Goal: Task Accomplishment & Management: Use online tool/utility

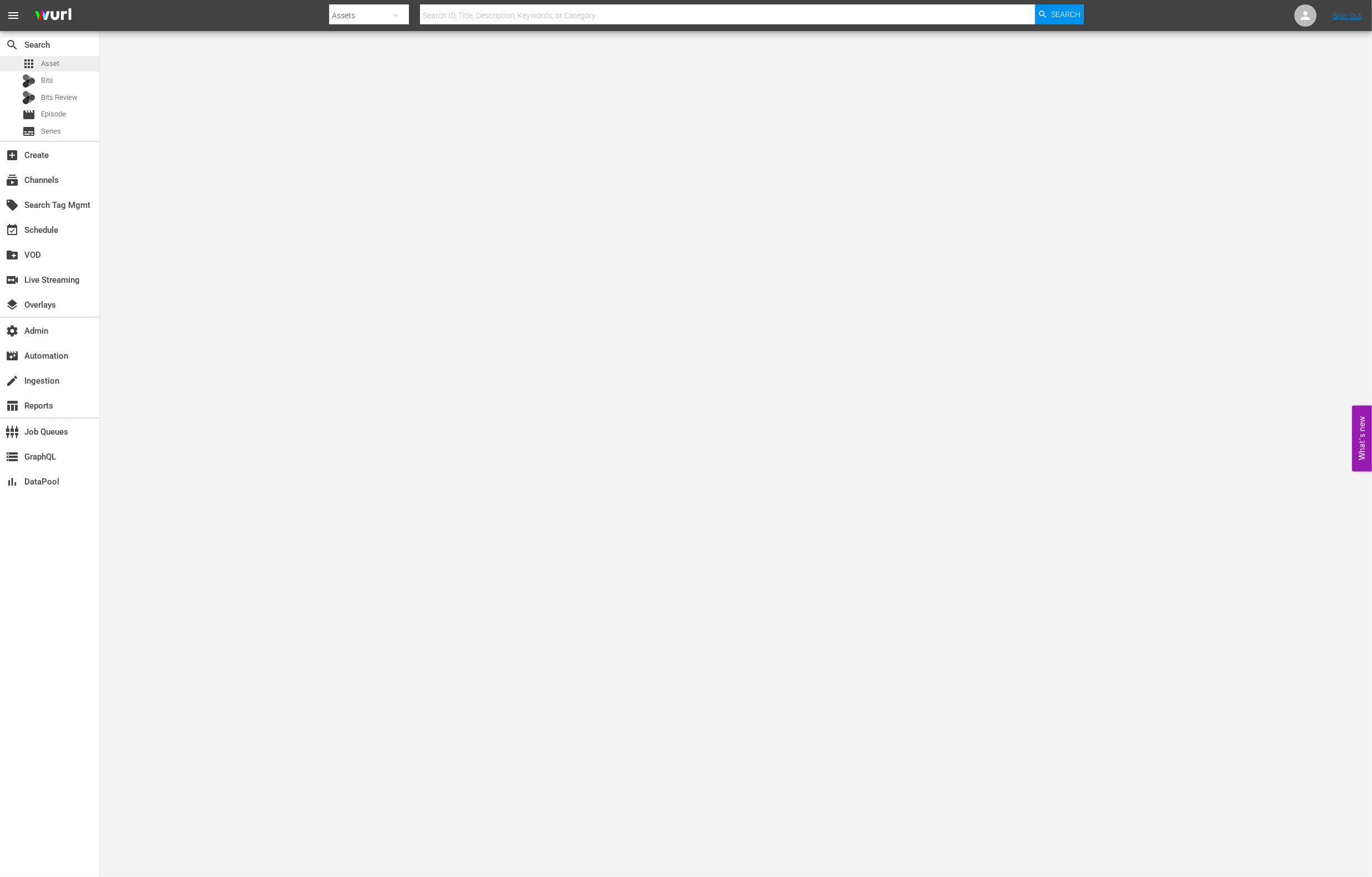
click at [56, 55] on div "search Search apps Asset Bits Bits Review movie Episode subtitles Series" at bounding box center [49, 86] width 99 height 110
click at [62, 69] on div "apps Asset" at bounding box center [49, 63] width 99 height 15
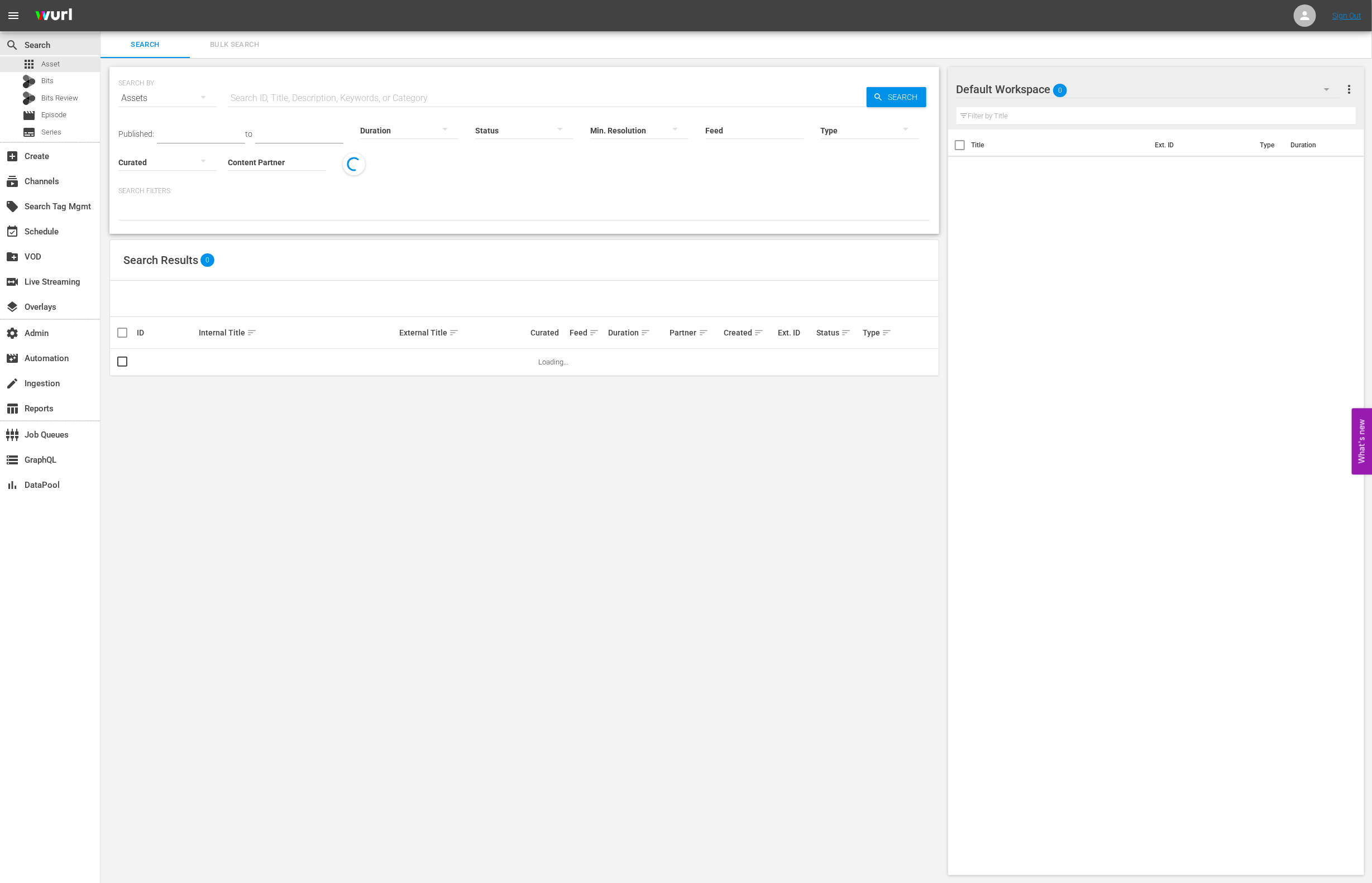
click at [304, 86] on input "text" at bounding box center [547, 98] width 638 height 27
click at [53, 184] on div "subscriptions Channels" at bounding box center [31, 180] width 62 height 10
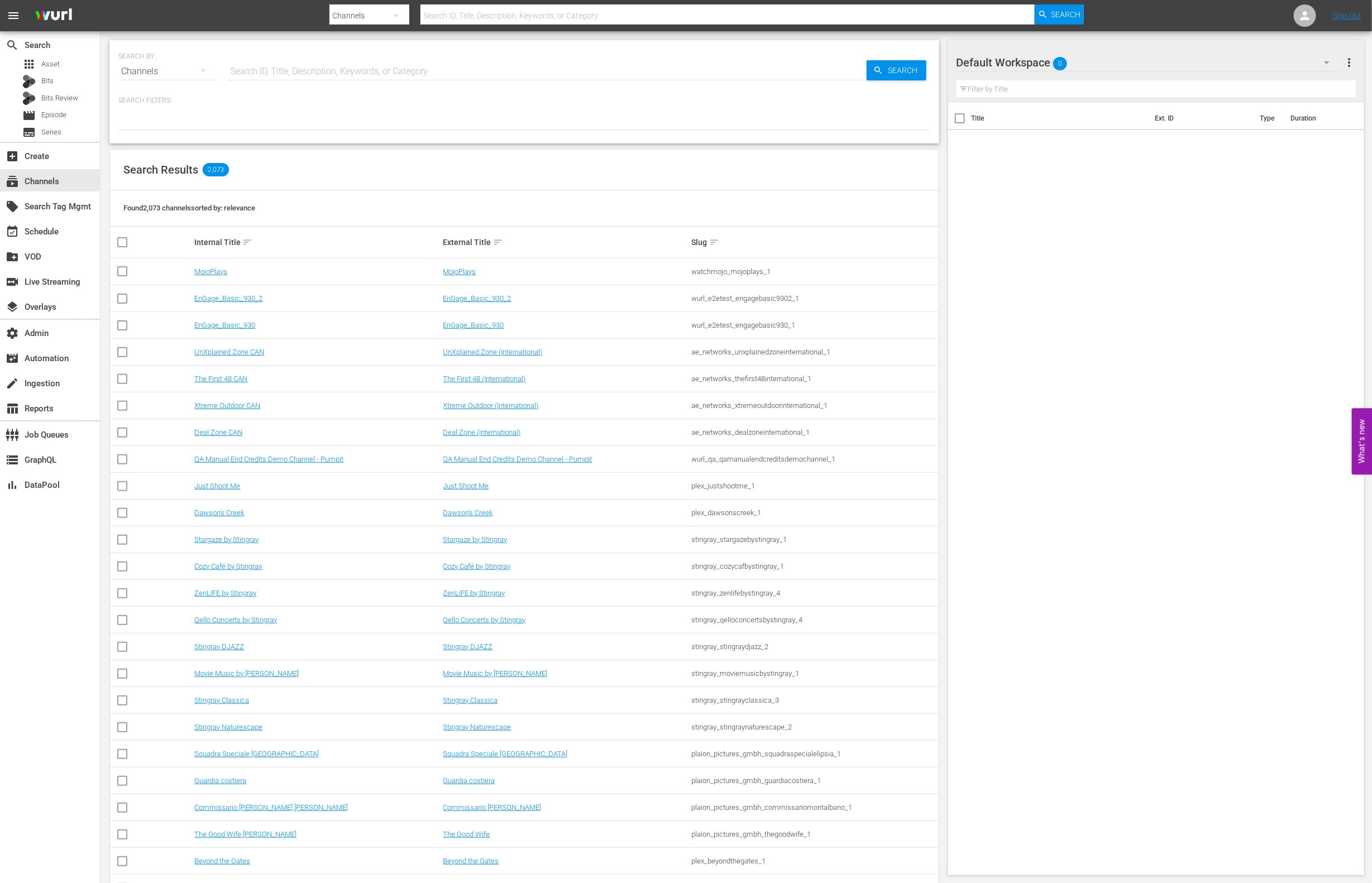
click at [282, 72] on input "text" at bounding box center [547, 71] width 638 height 27
type input "acorn"
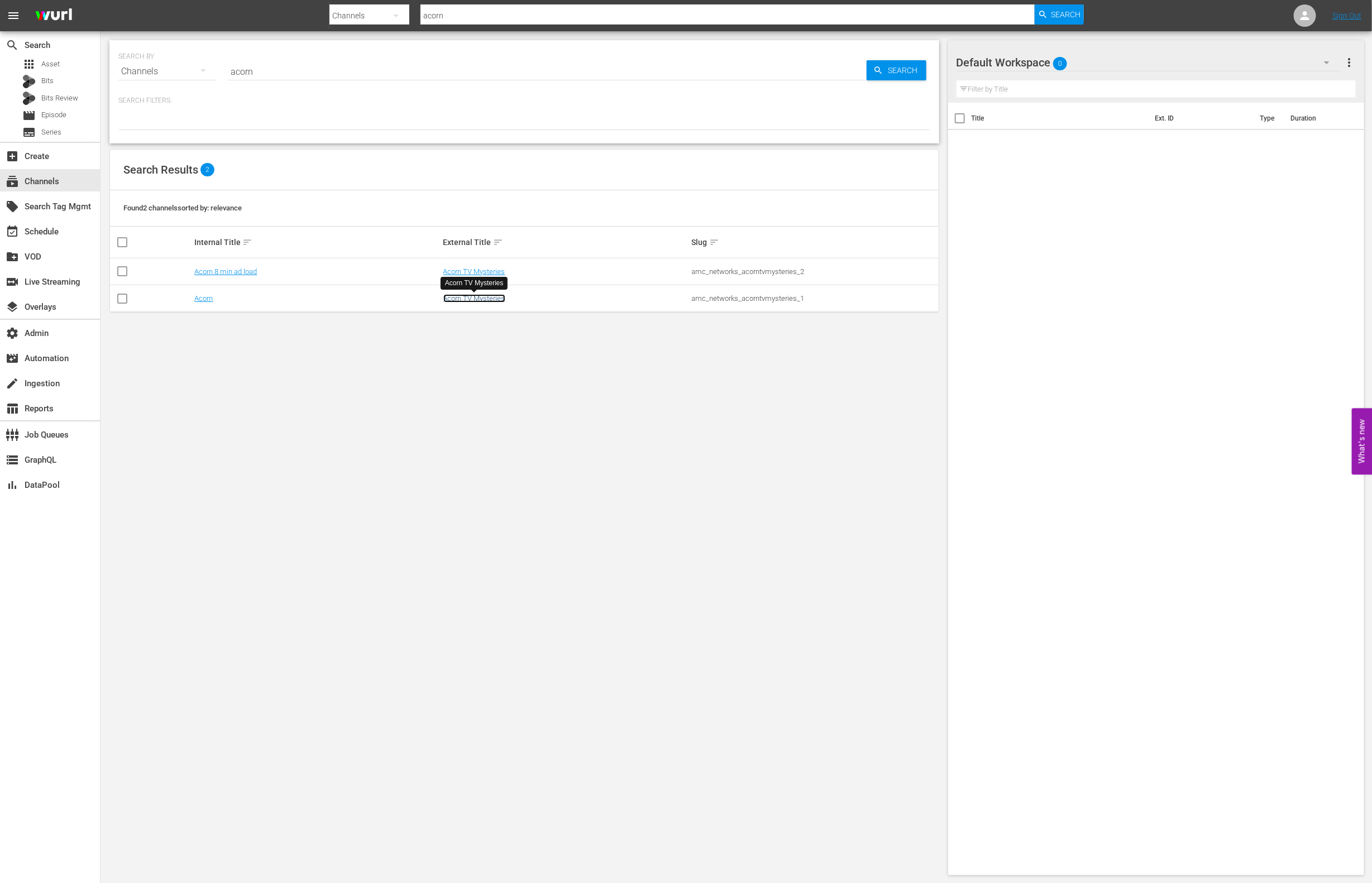
click at [459, 301] on link "Acorn TV Mysteries" at bounding box center [474, 298] width 62 height 8
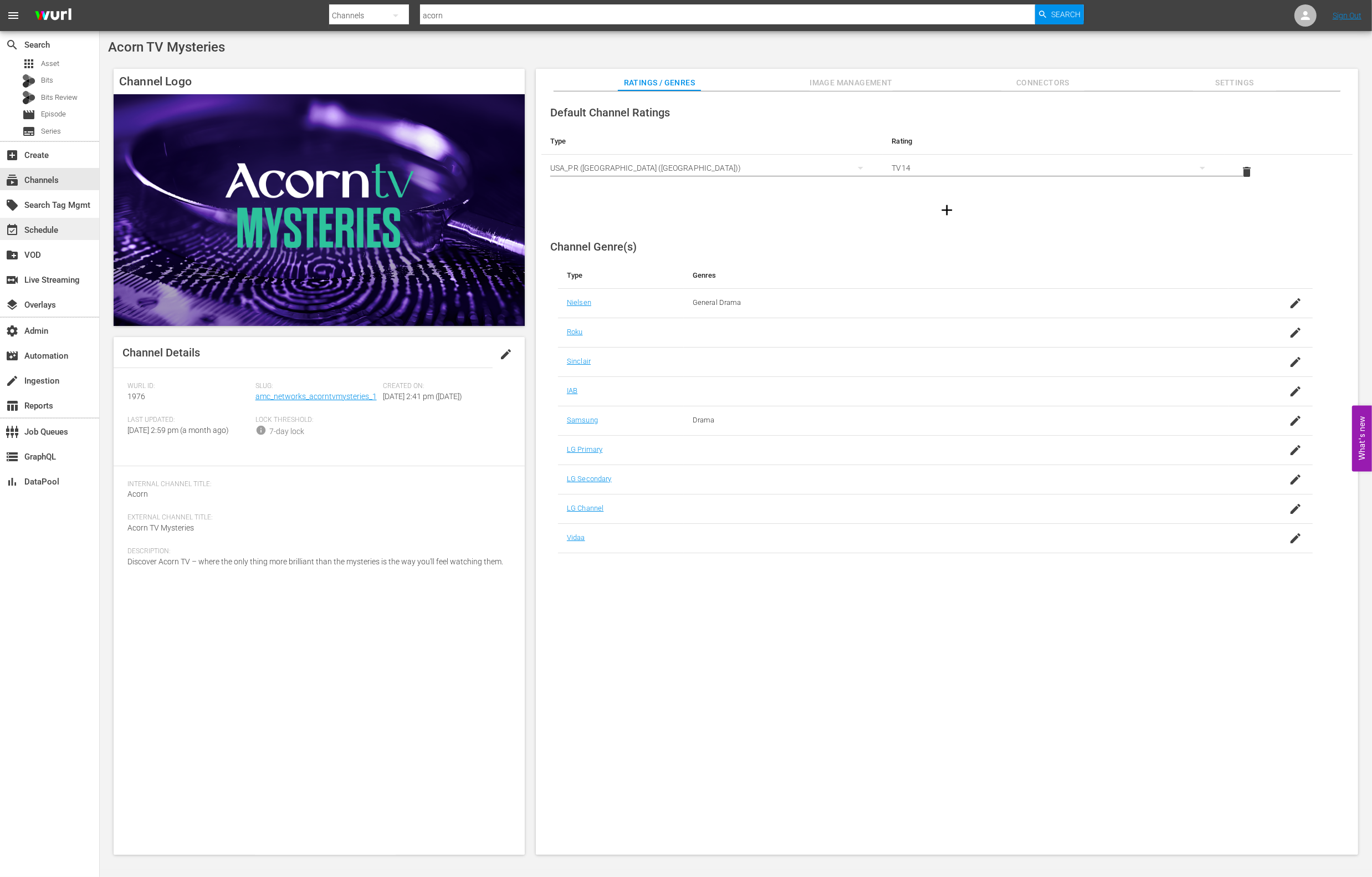
click at [53, 224] on div "event_available Schedule" at bounding box center [31, 228] width 62 height 10
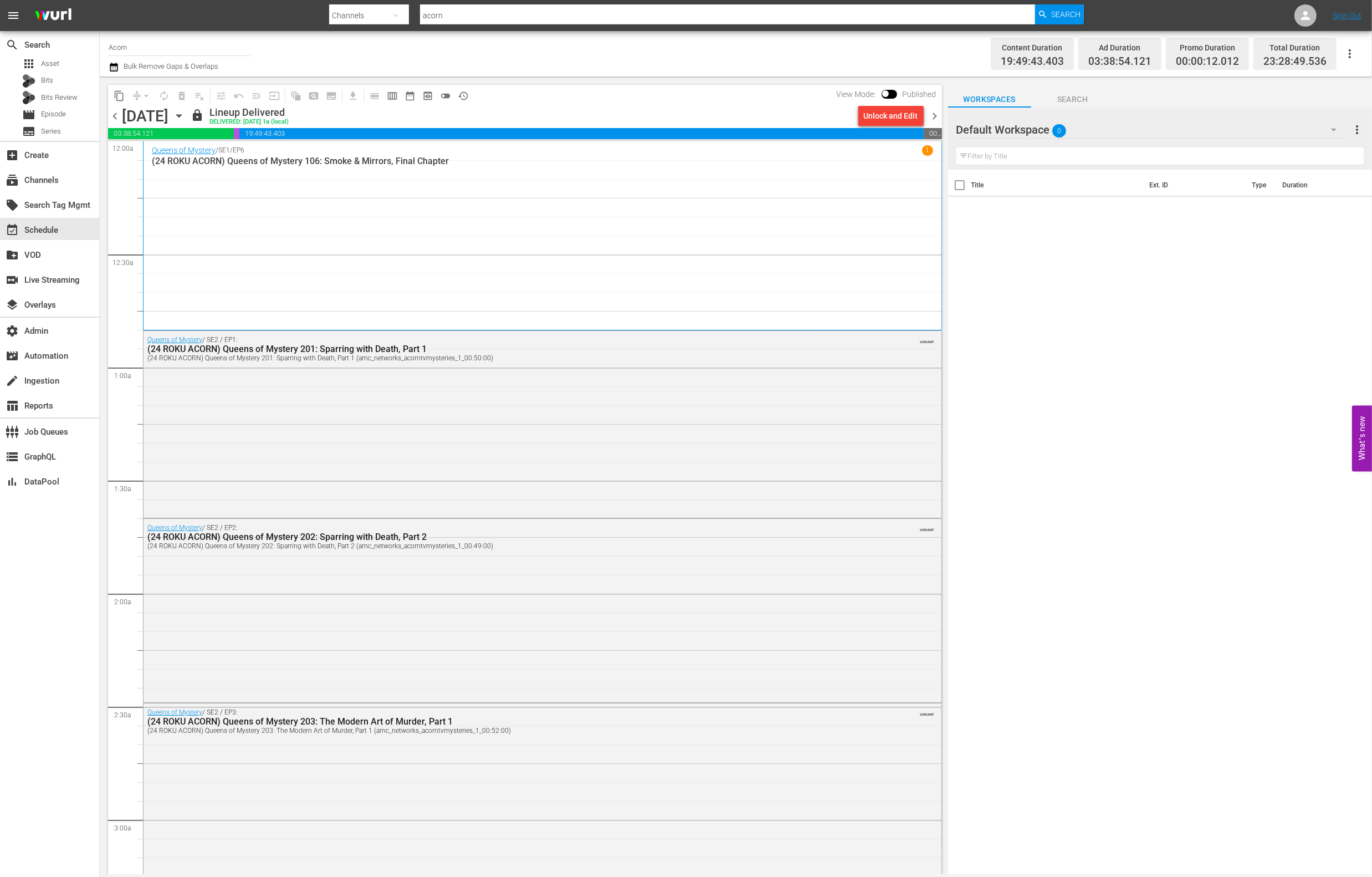
click at [185, 117] on icon "button" at bounding box center [178, 116] width 12 height 12
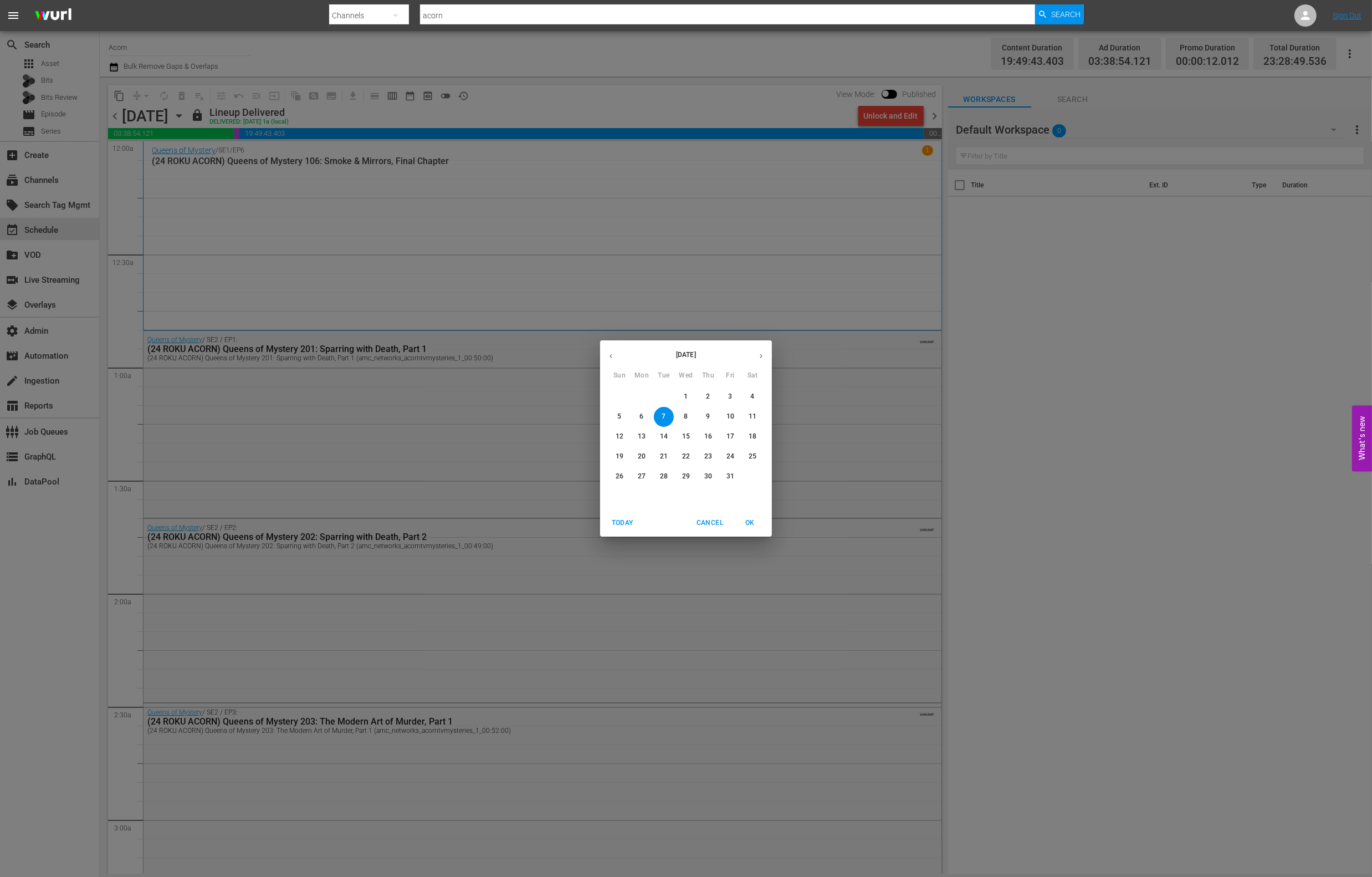
click at [662, 456] on p "21" at bounding box center [664, 456] width 8 height 9
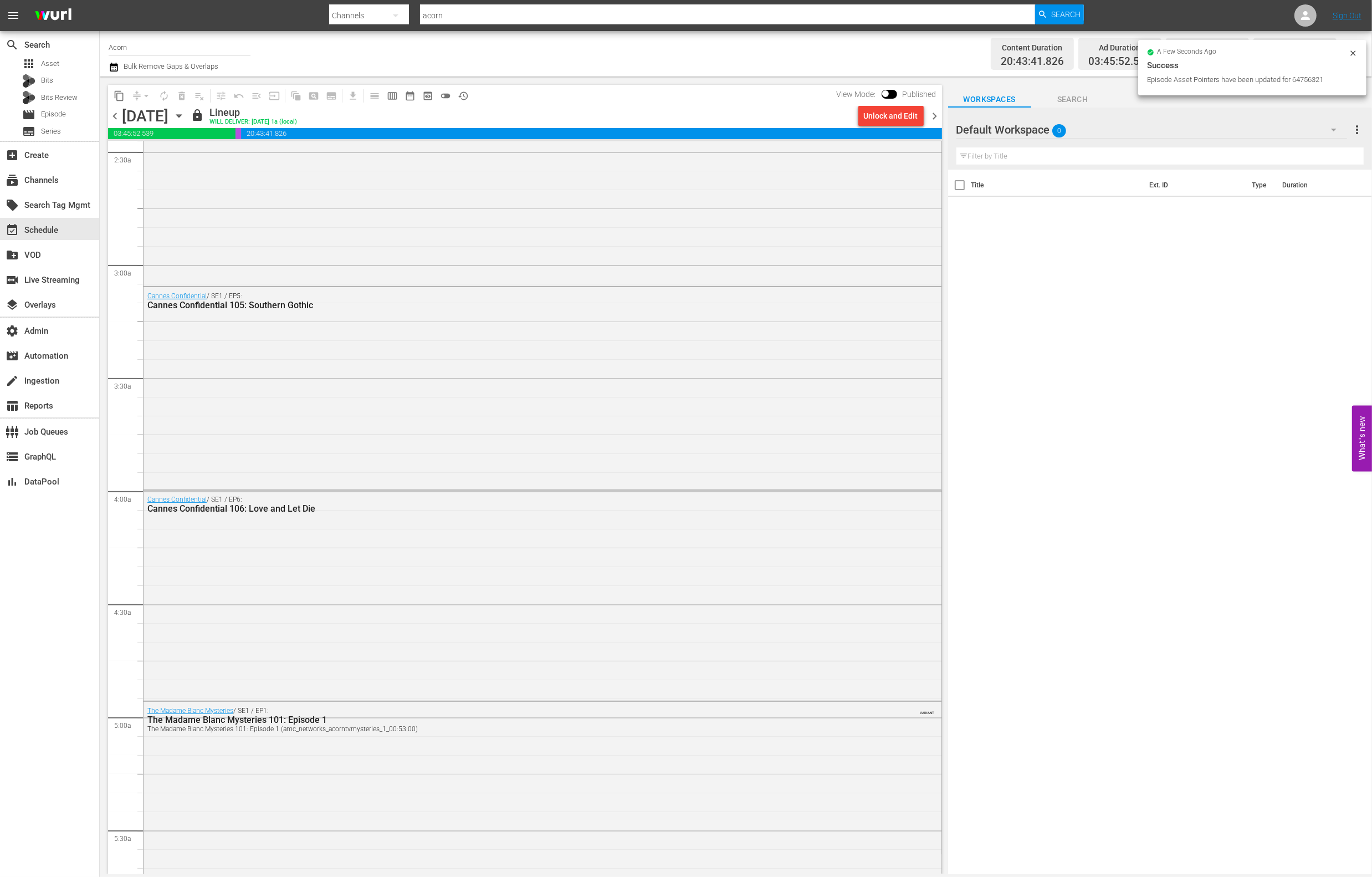
scroll to position [546, 0]
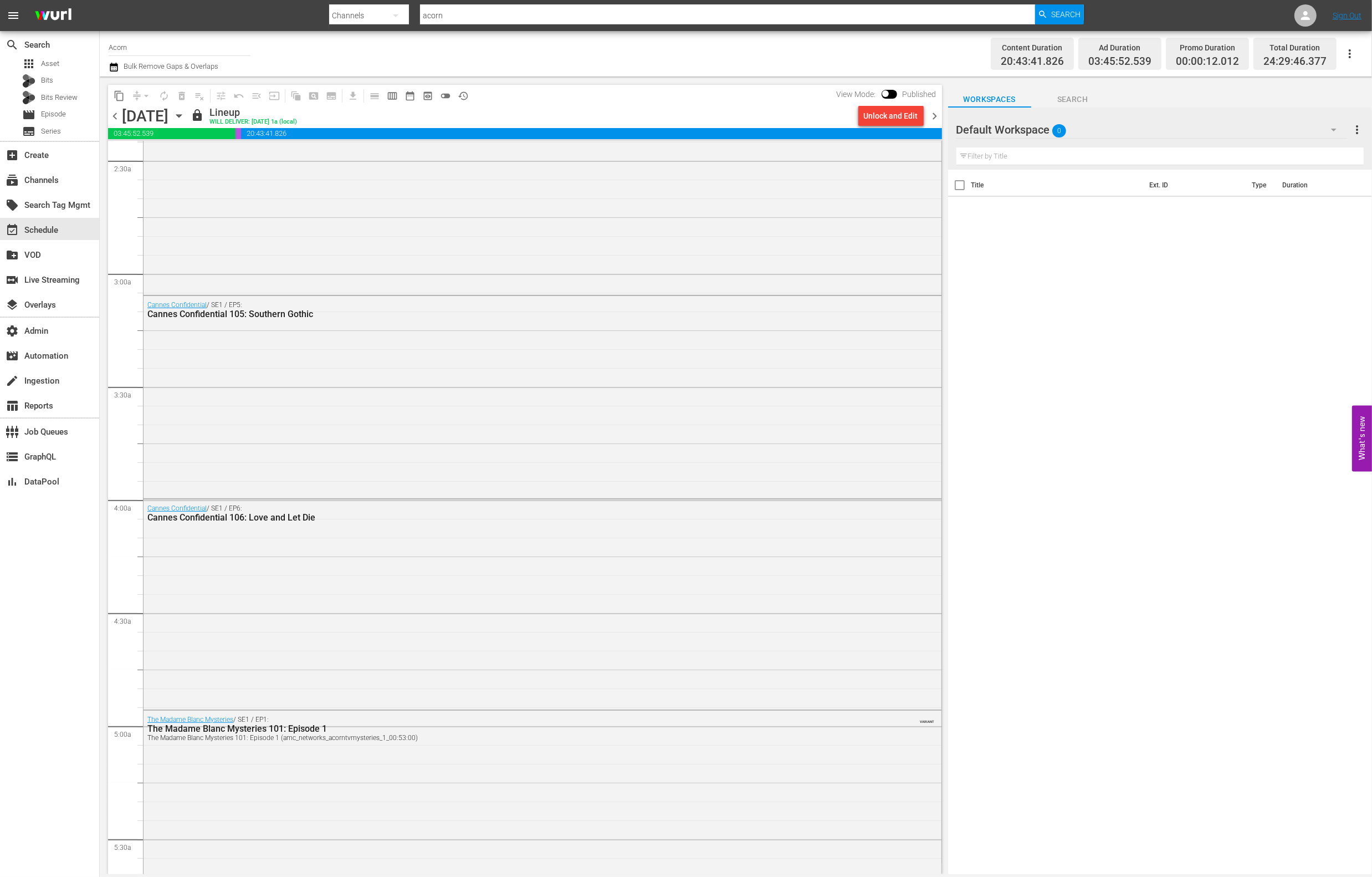
click at [330, 375] on div "Cannes Confidential / SE1 / EP5: Cannes Confidential 105: Southern Gothic" at bounding box center [543, 396] width 798 height 200
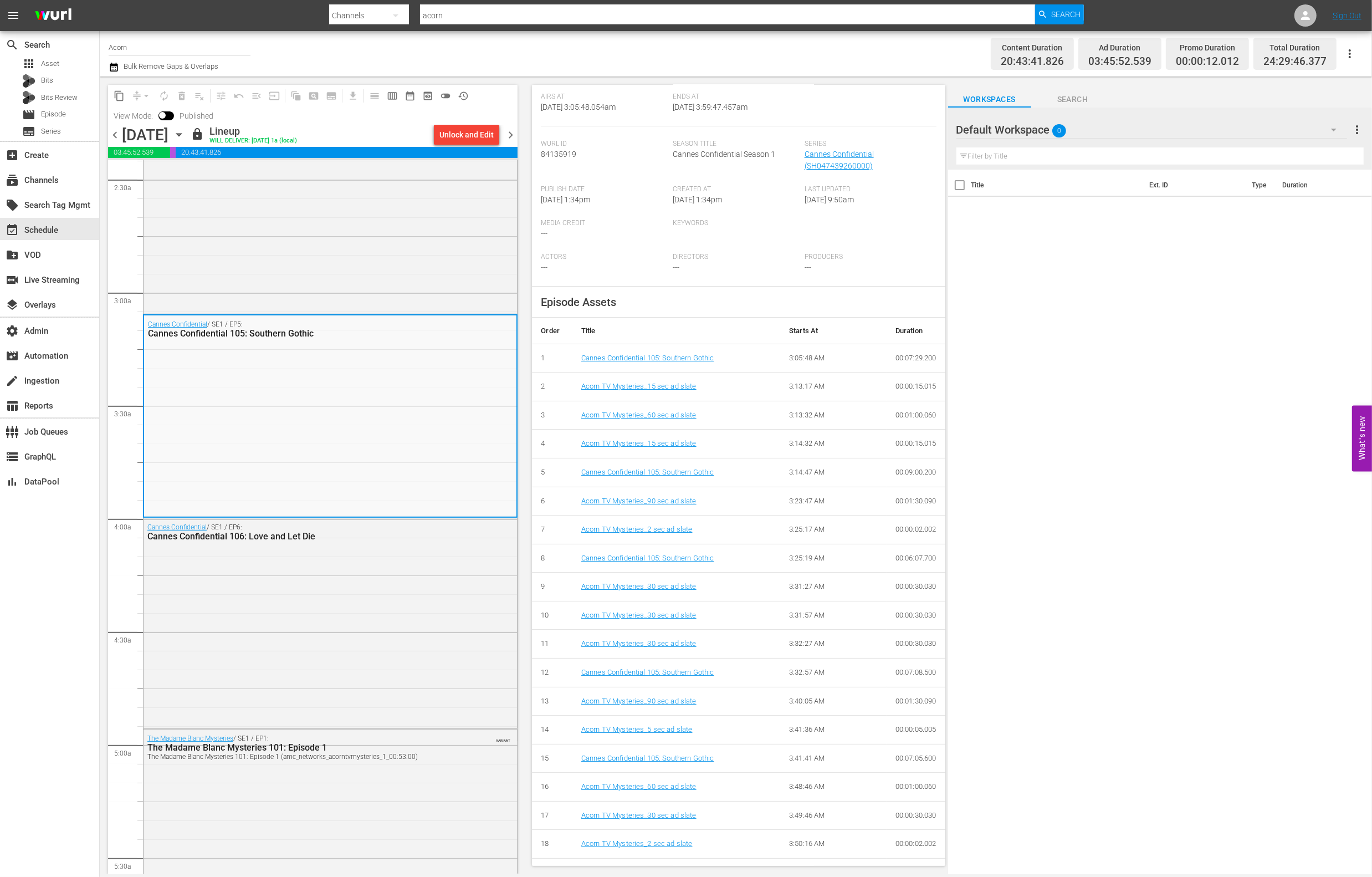
scroll to position [215, 0]
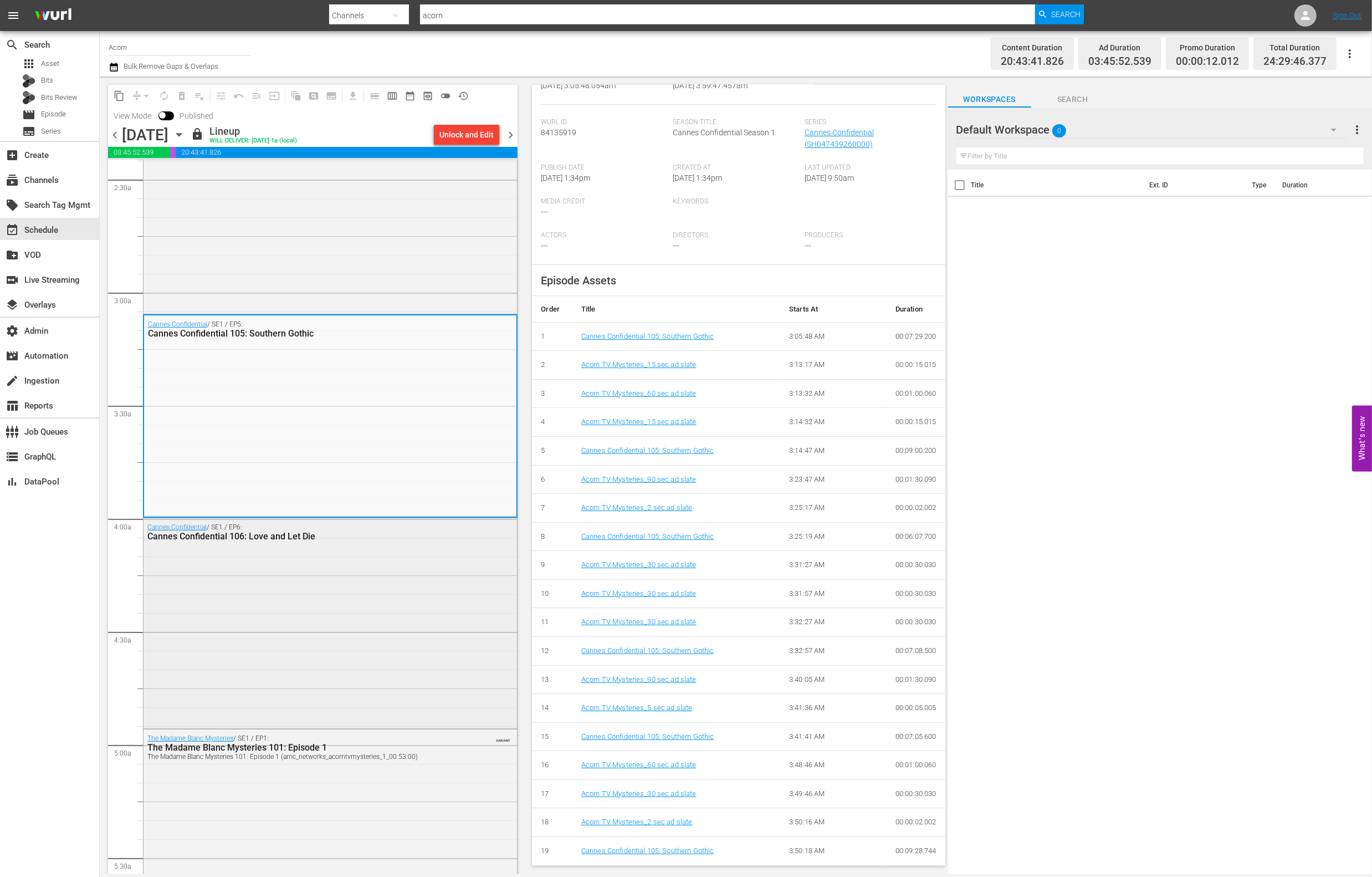
click at [322, 535] on div "Cannes Confidential 106: Love and Let Die" at bounding box center [301, 536] width 309 height 11
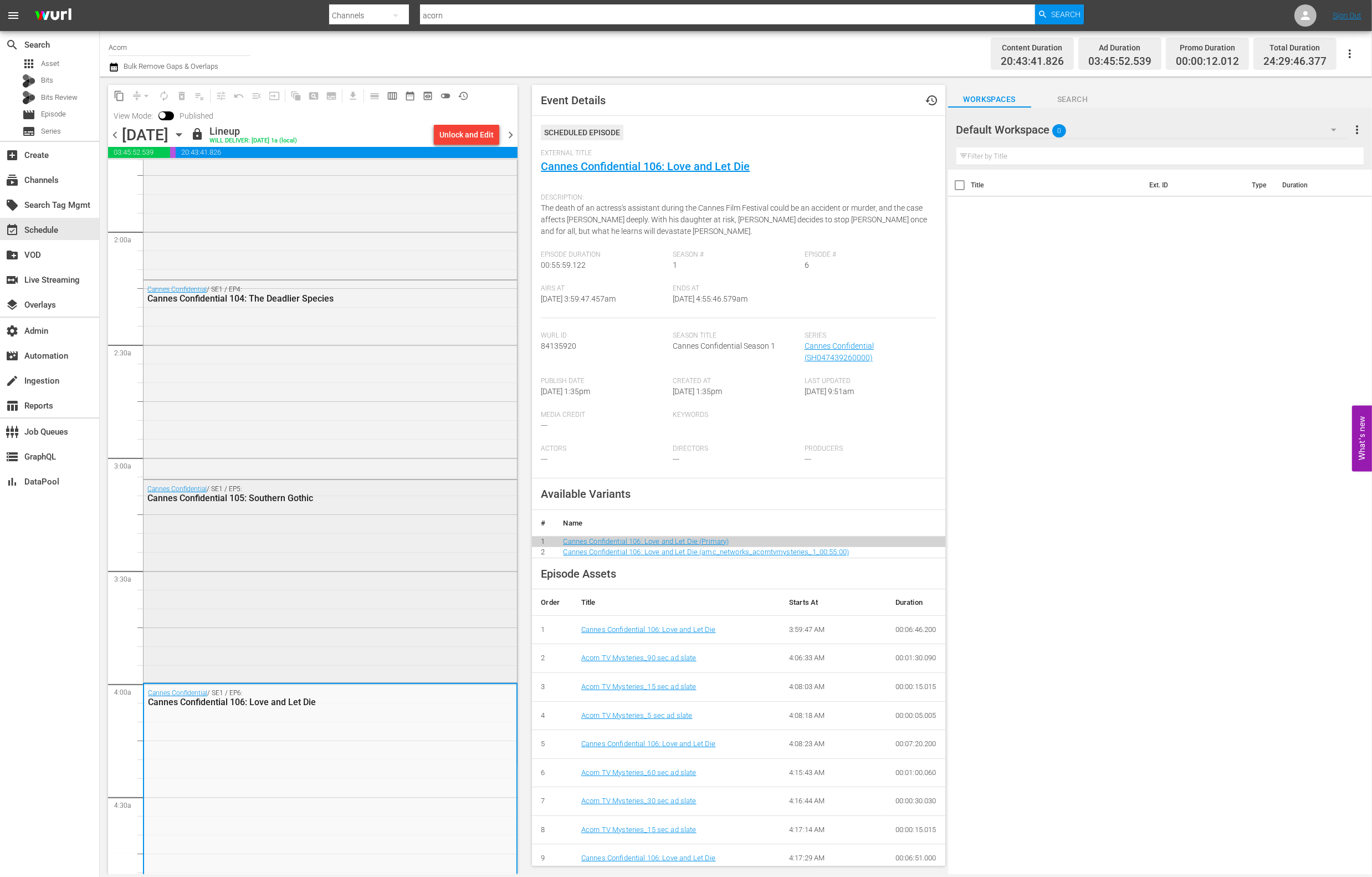
scroll to position [302, 0]
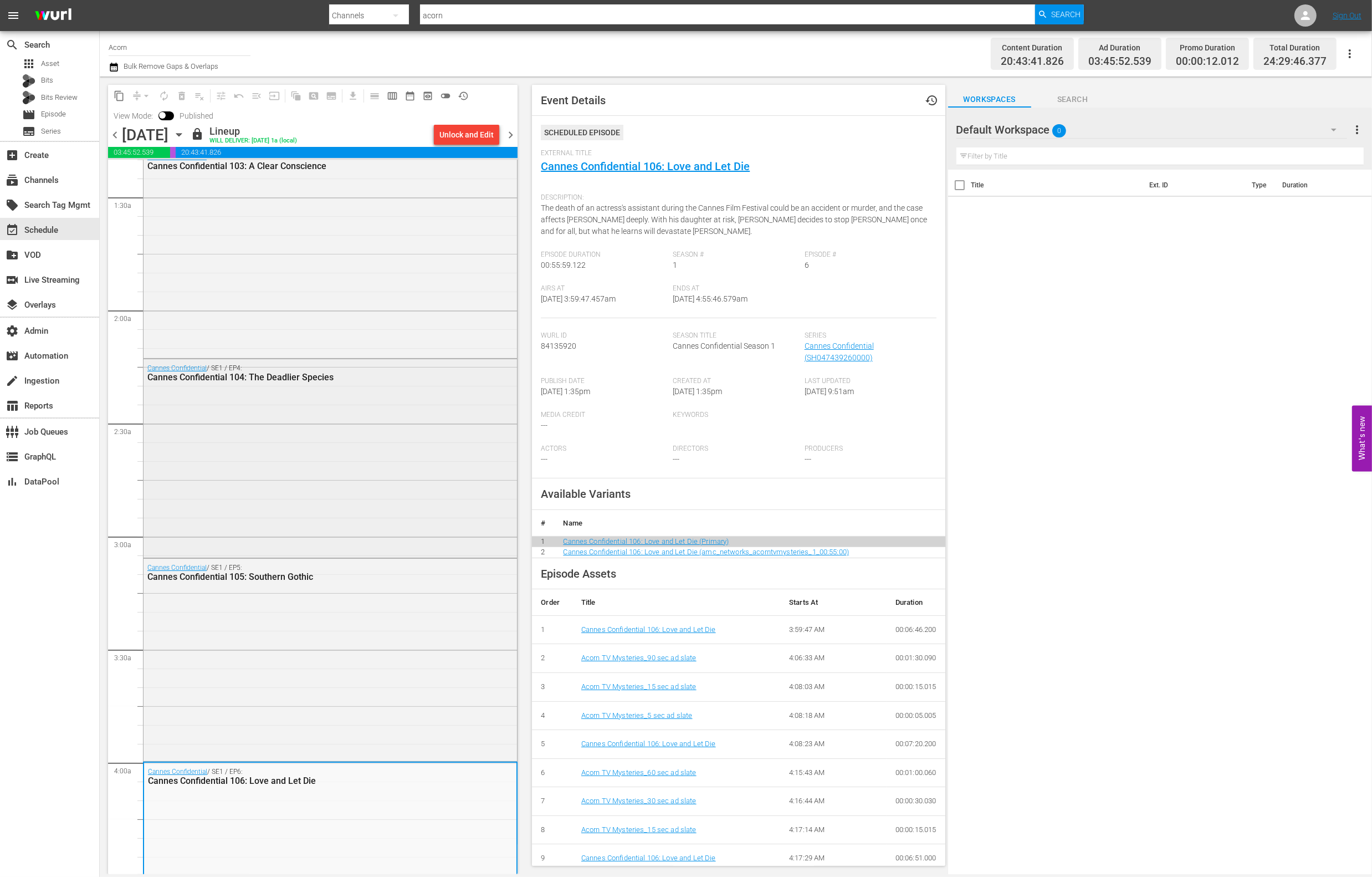
click at [351, 412] on div "Cannes Confidential / SE1 / EP4: Cannes Confidential 104: The Deadlier Species" at bounding box center [330, 456] width 373 height 196
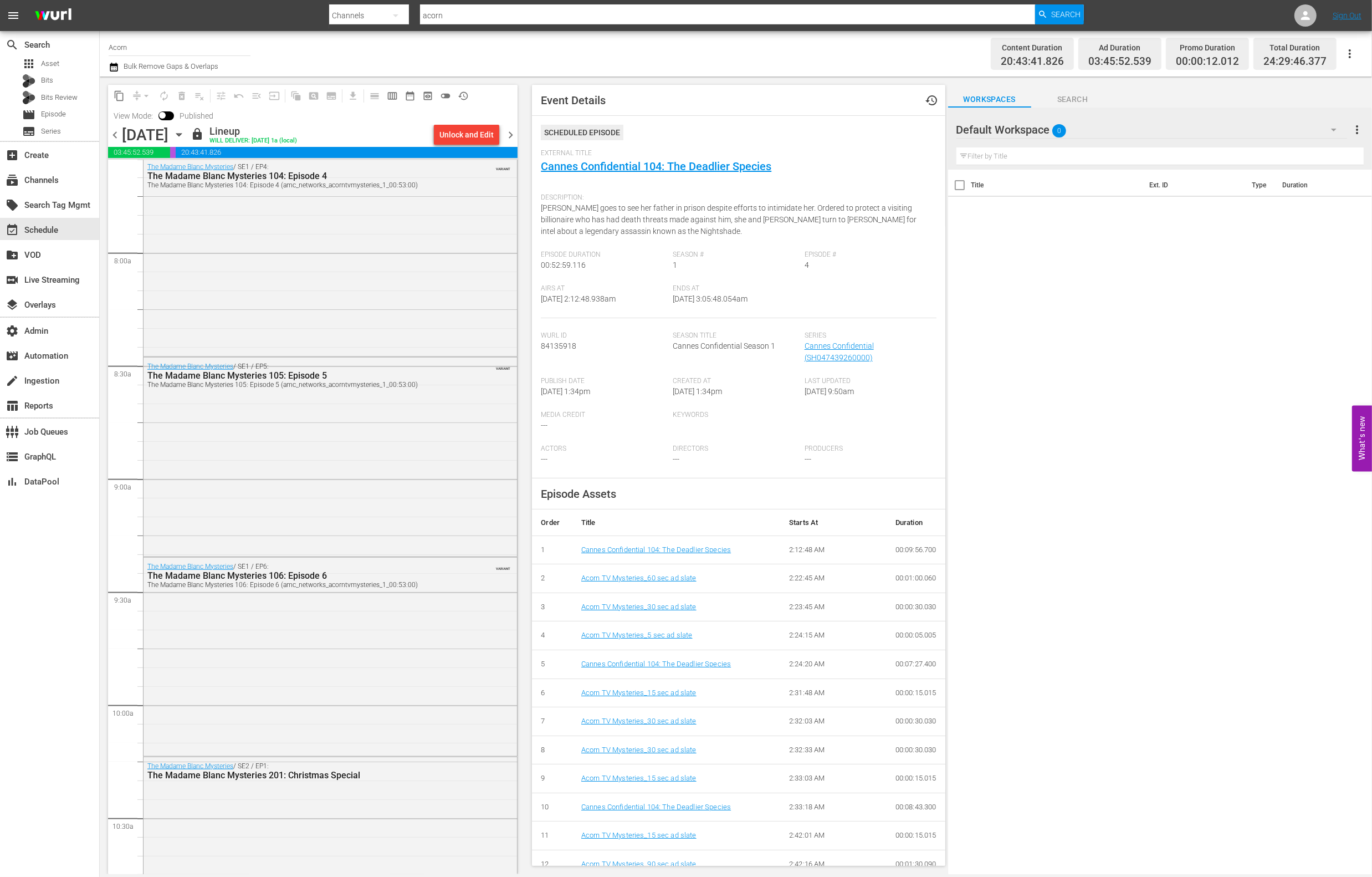
scroll to position [2347, 0]
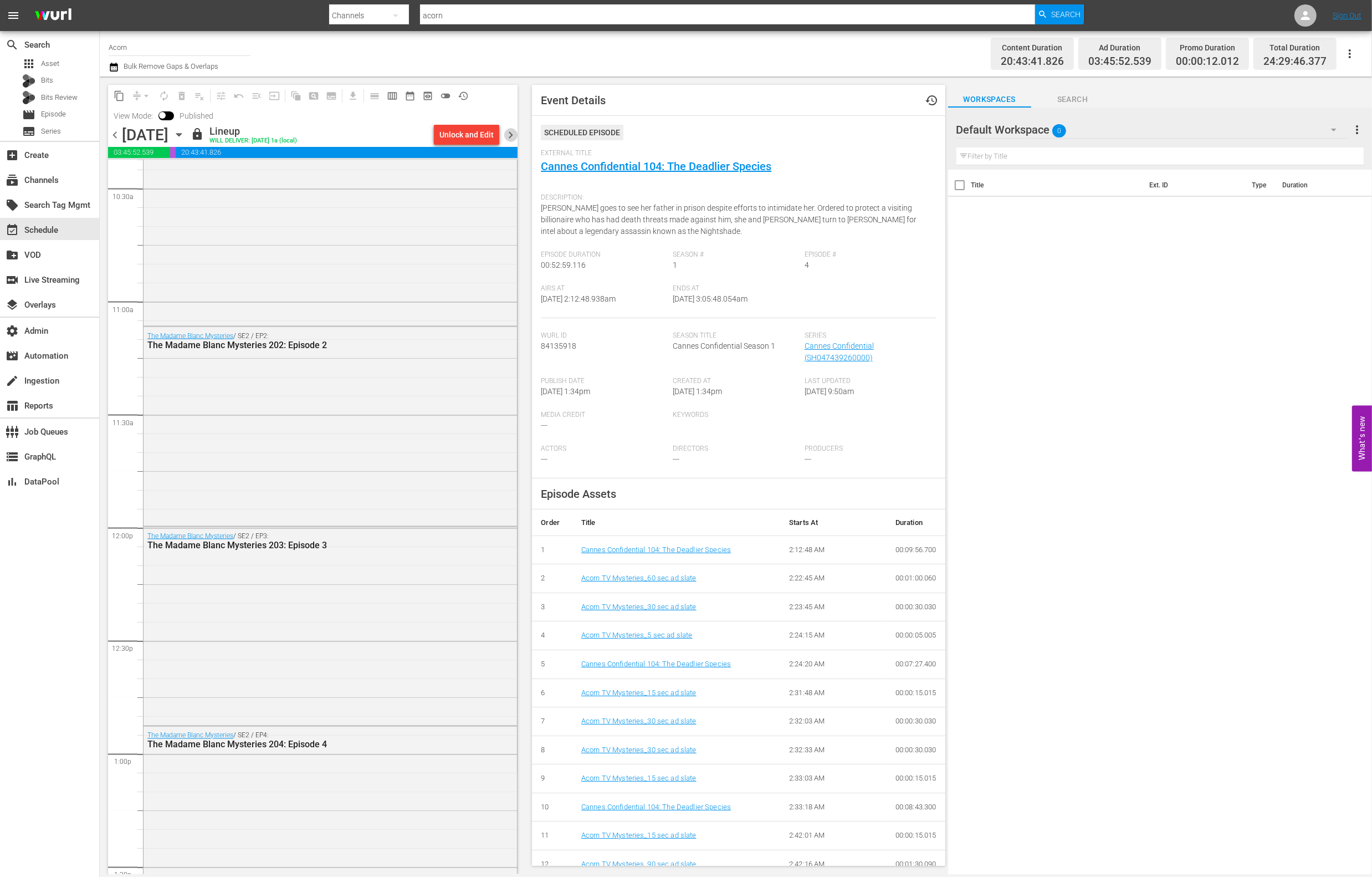
click at [511, 134] on span "chevron_right" at bounding box center [510, 135] width 14 height 14
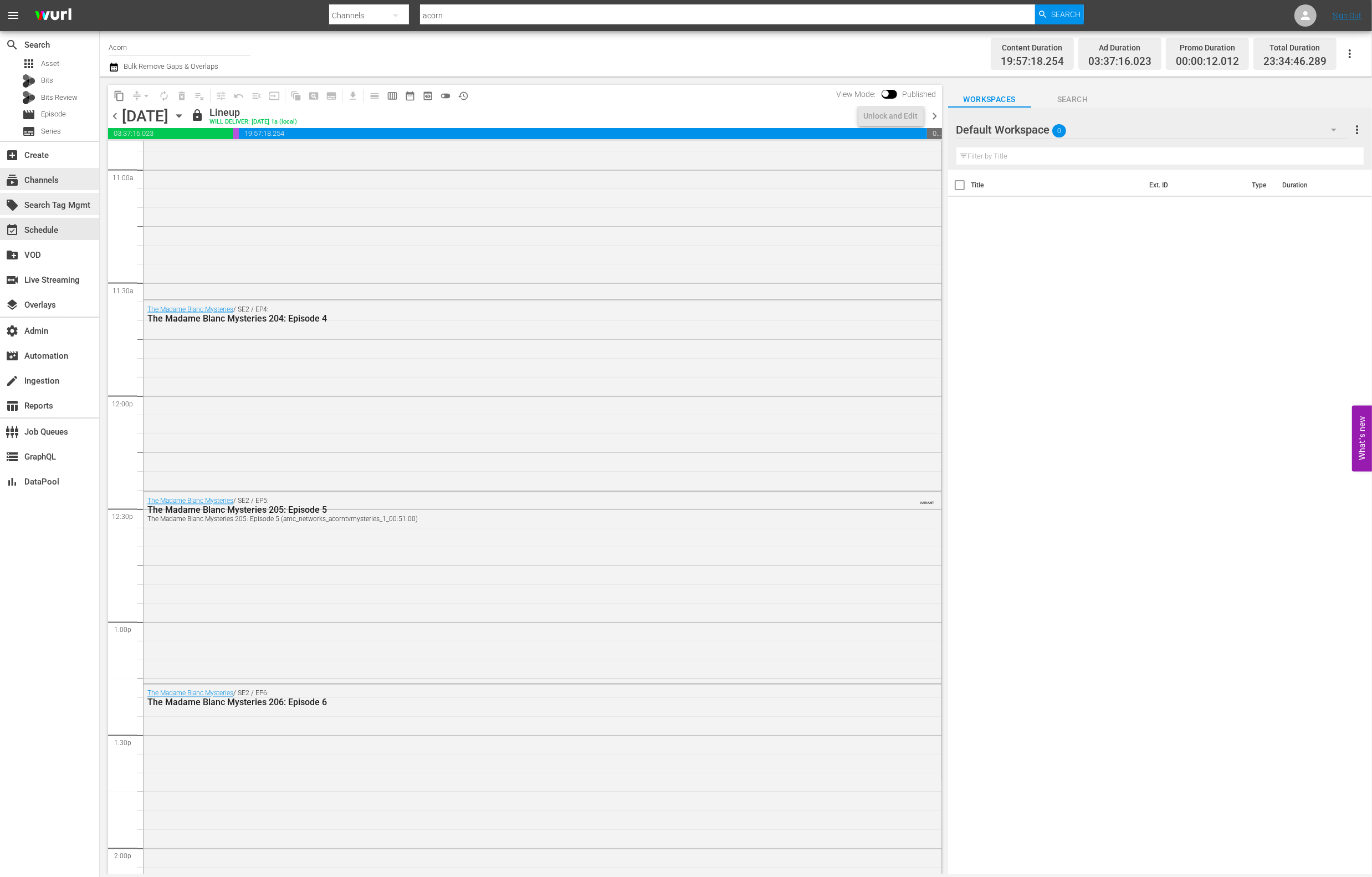
scroll to position [2329, 0]
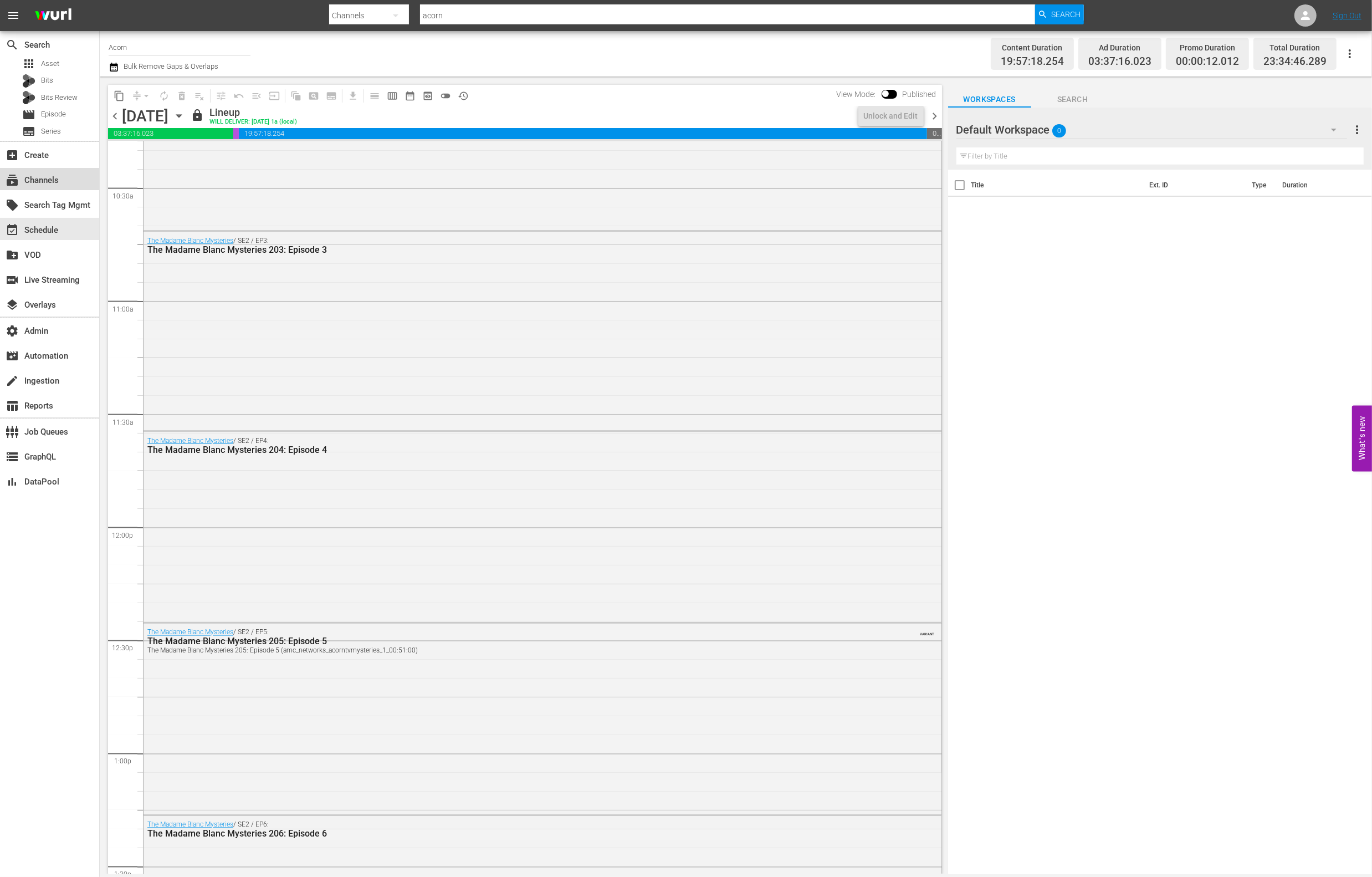
click at [50, 172] on div "subscriptions Channels" at bounding box center [49, 178] width 99 height 22
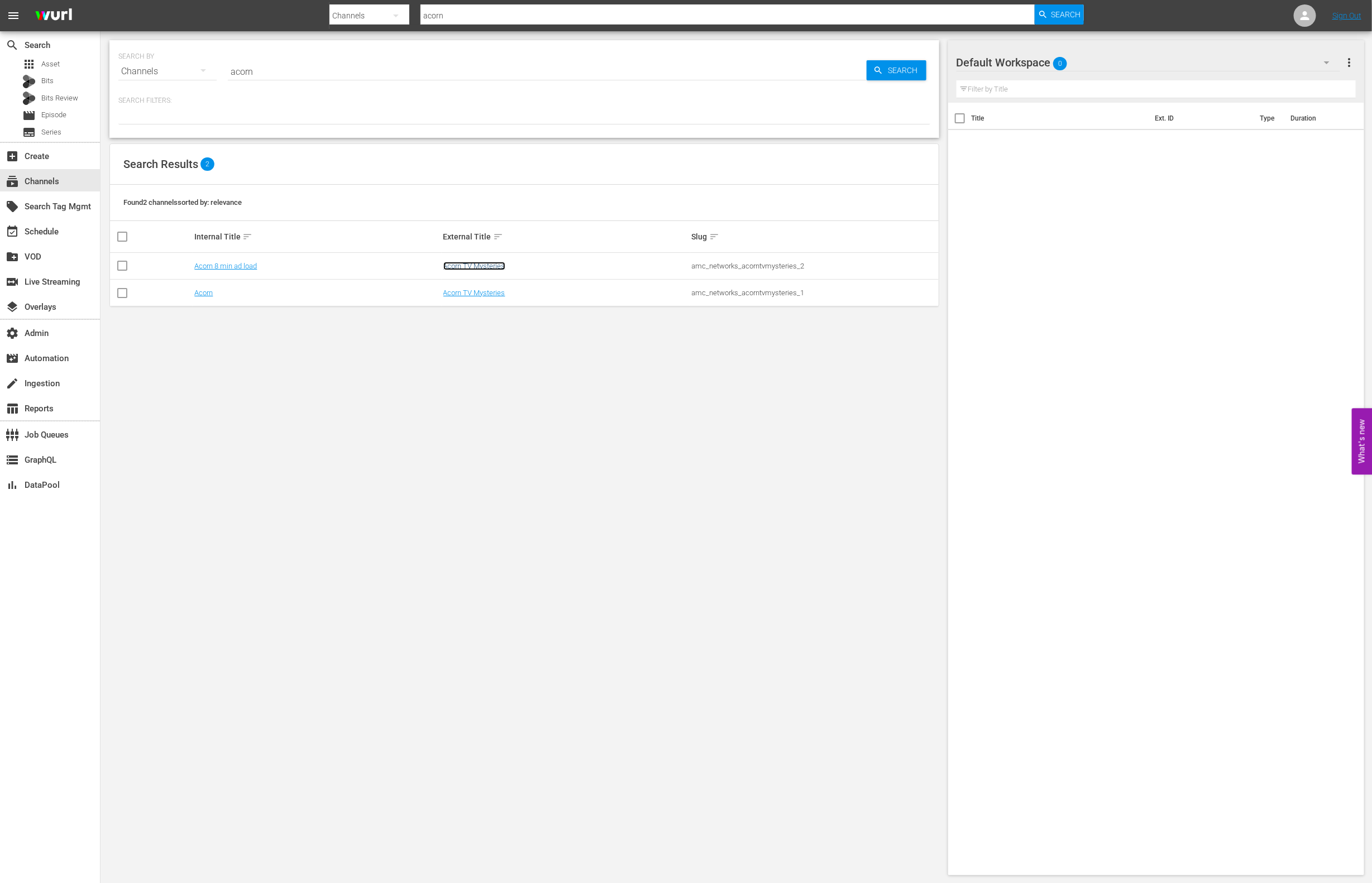
click at [468, 265] on link "Acorn TV Mysteries" at bounding box center [474, 265] width 62 height 8
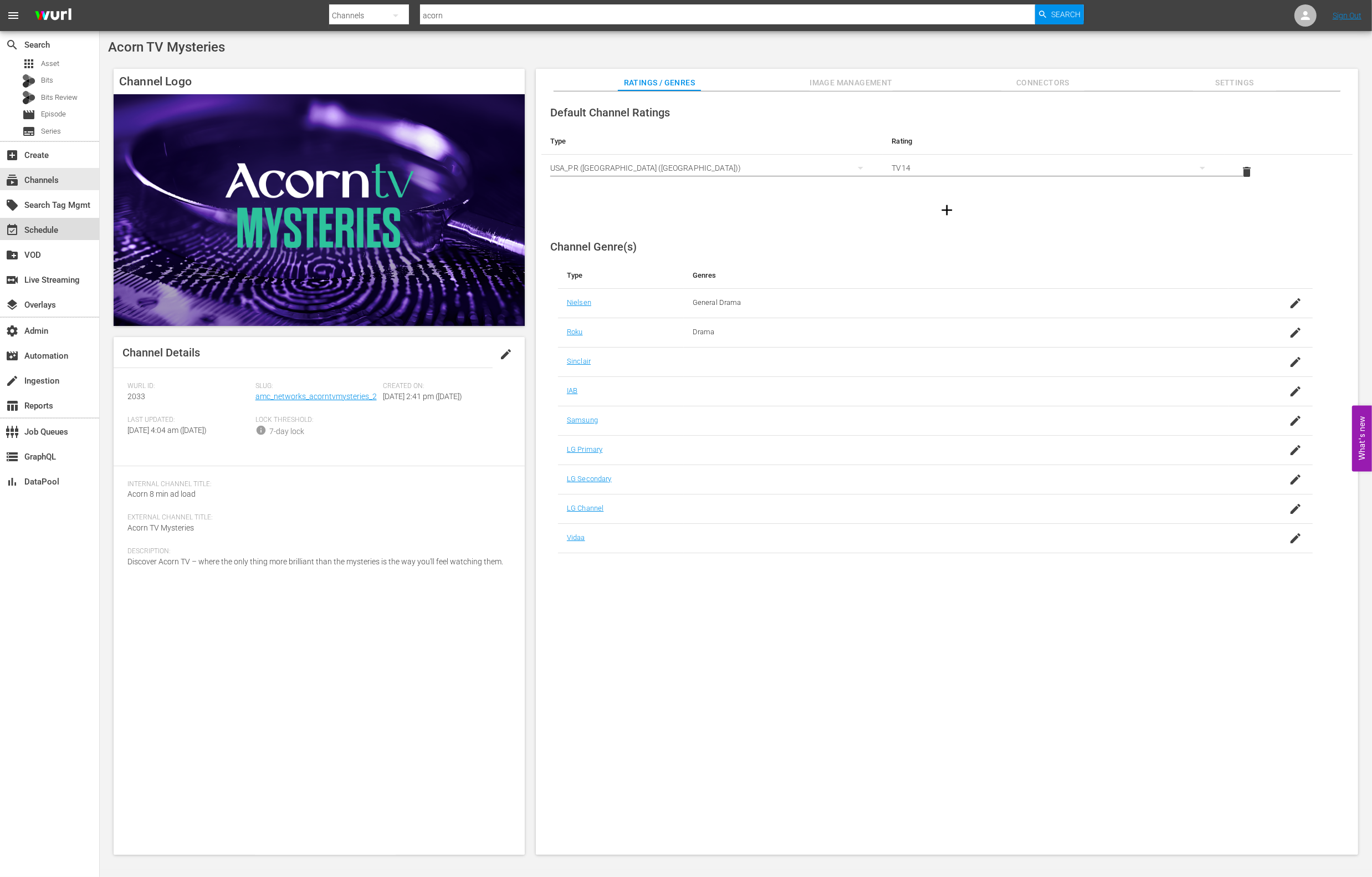
click at [58, 231] on div "event_available Schedule" at bounding box center [31, 228] width 62 height 10
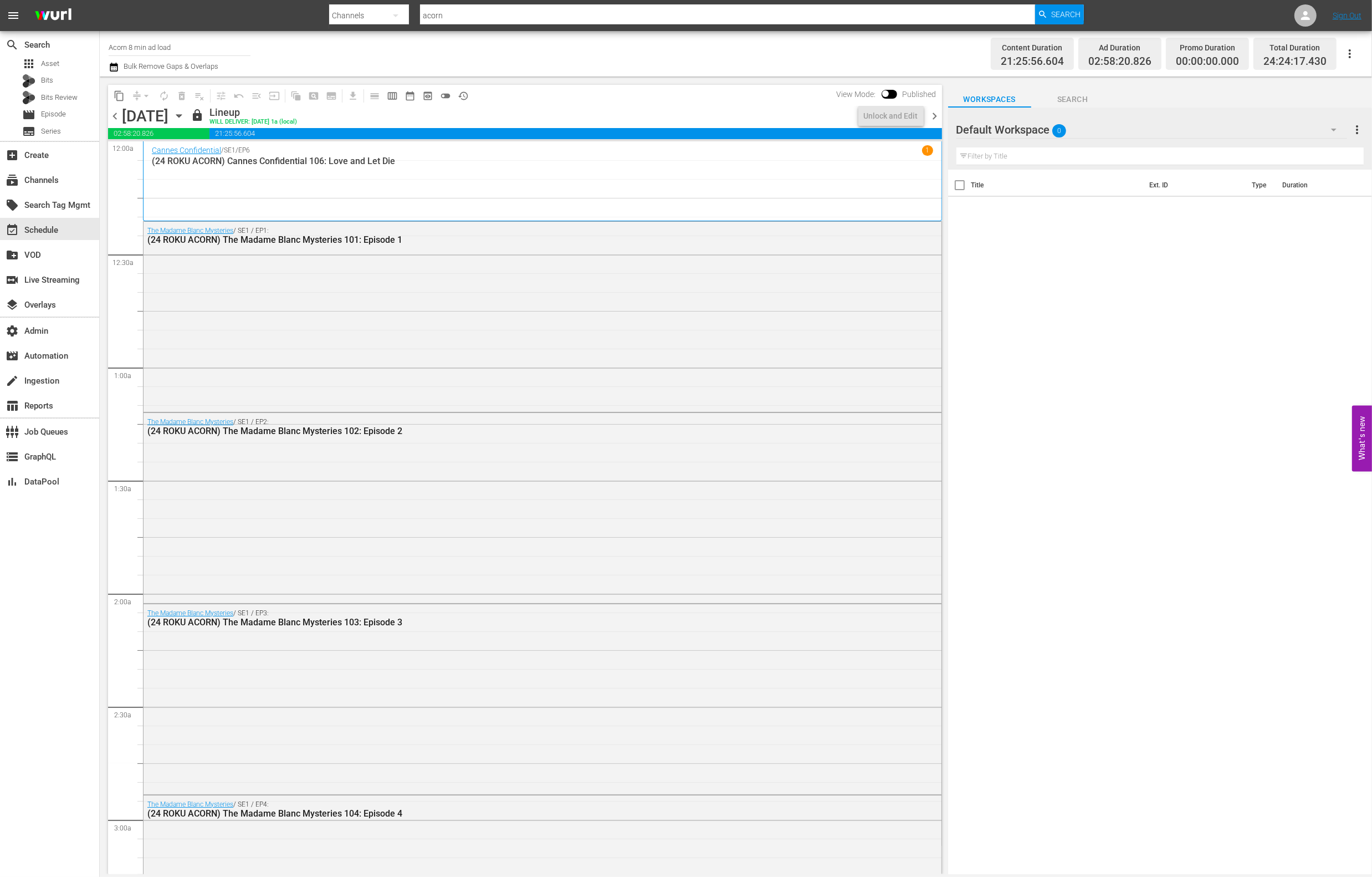
drag, startPoint x: 118, startPoint y: 116, endPoint x: 155, endPoint y: 127, distance: 38.6
click at [118, 116] on span "chevron_left" at bounding box center [115, 116] width 14 height 14
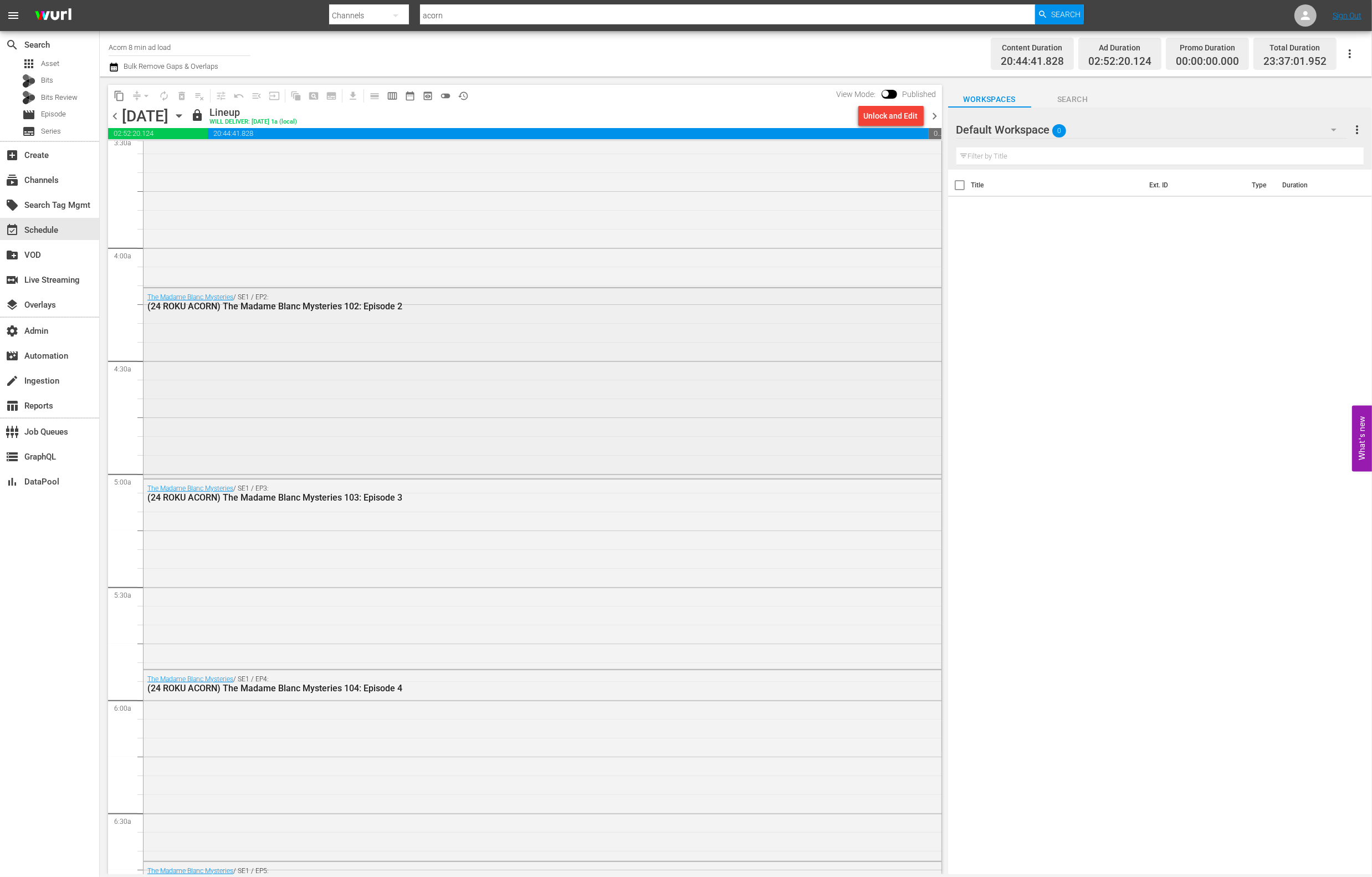
scroll to position [876, 0]
